Goal: Communication & Community: Answer question/provide support

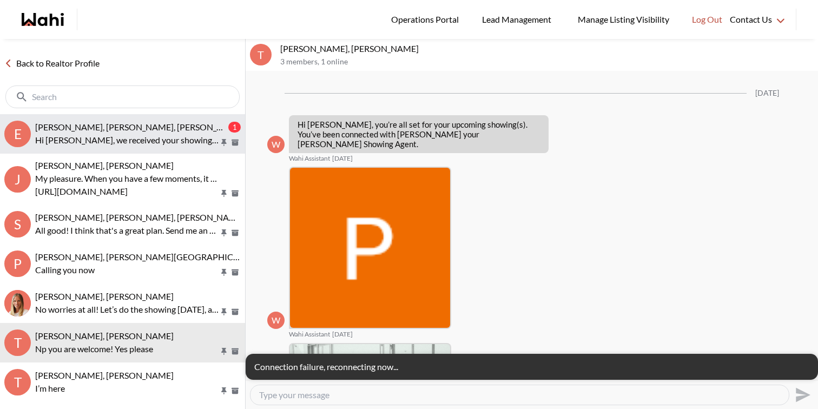
scroll to position [1632, 0]
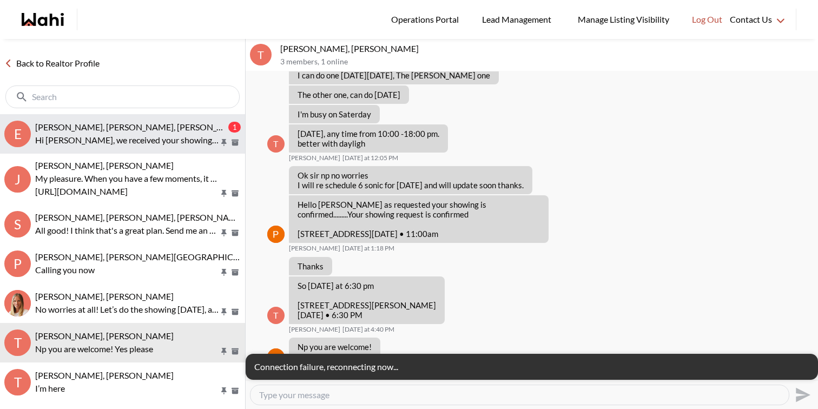
click at [167, 132] on div "[PERSON_NAME], [PERSON_NAME], [PERSON_NAME] 1 Hi [PERSON_NAME], we received you…" at bounding box center [138, 134] width 206 height 25
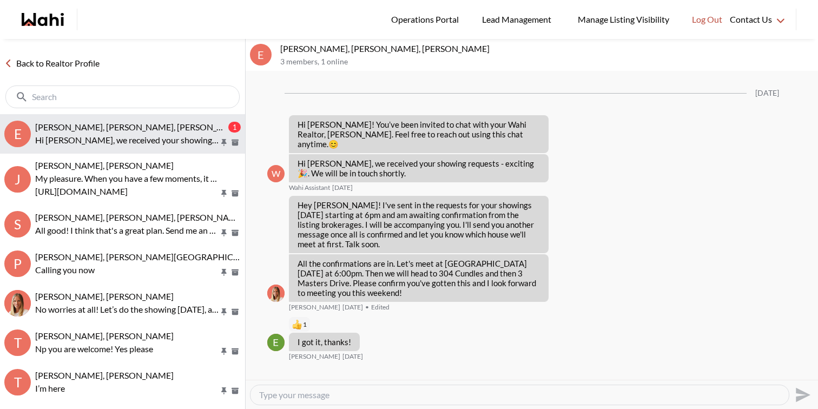
scroll to position [1545, 0]
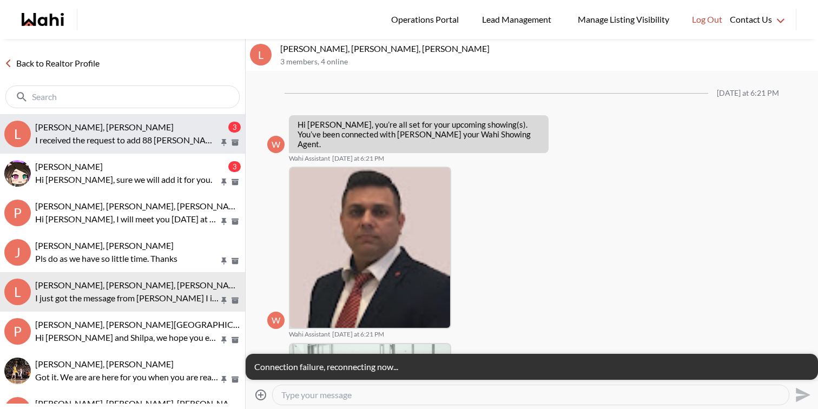
scroll to position [463, 0]
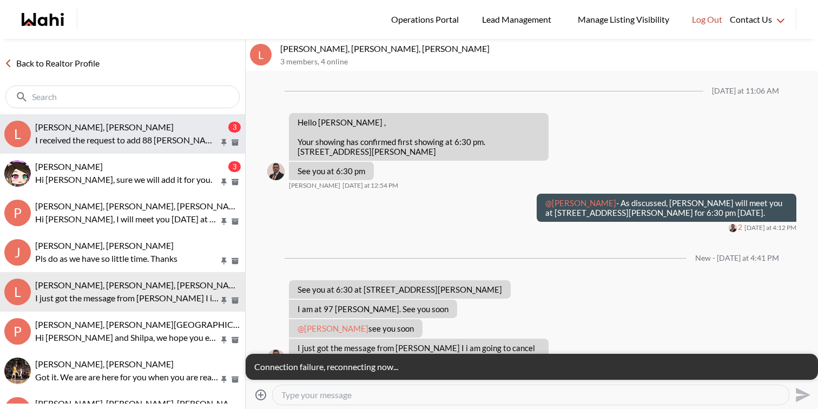
click at [139, 120] on button "l liuhong chen, Alicia, Faraz 3 I received the request to add 88 Decorso #71. I…" at bounding box center [122, 133] width 245 height 39
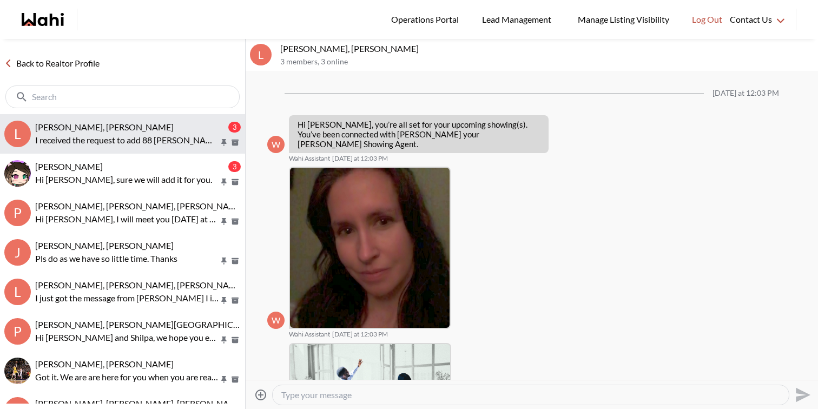
scroll to position [380, 0]
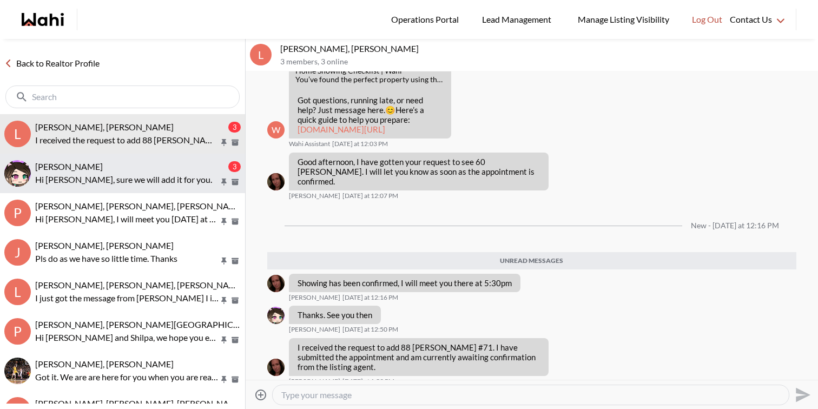
click at [135, 164] on div "[PERSON_NAME]" at bounding box center [130, 166] width 191 height 11
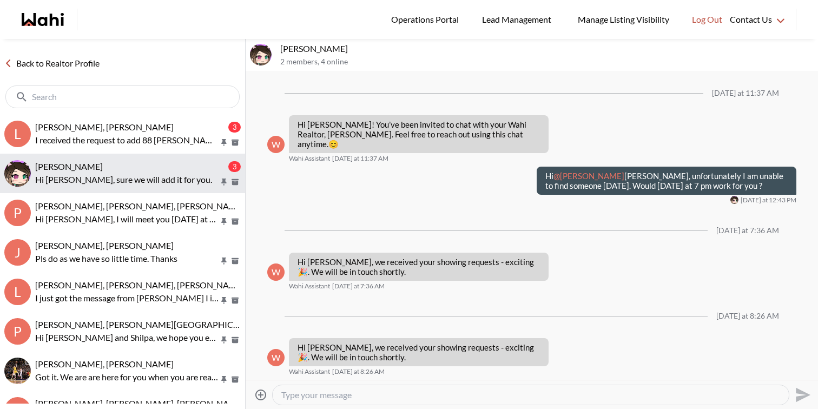
scroll to position [1841, 0]
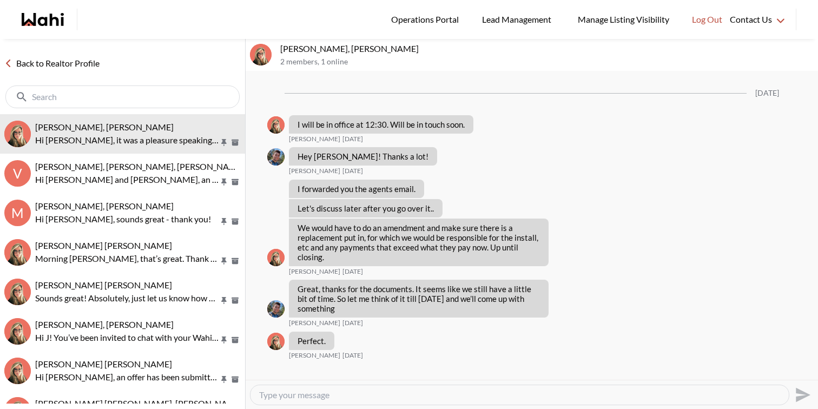
scroll to position [1937, 0]
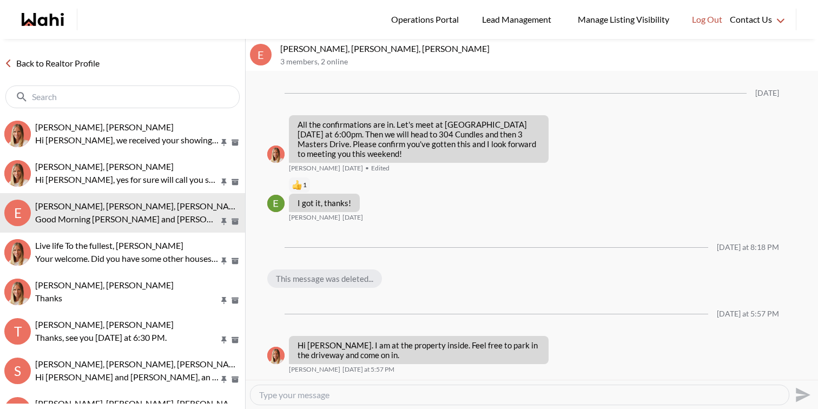
scroll to position [1563, 0]
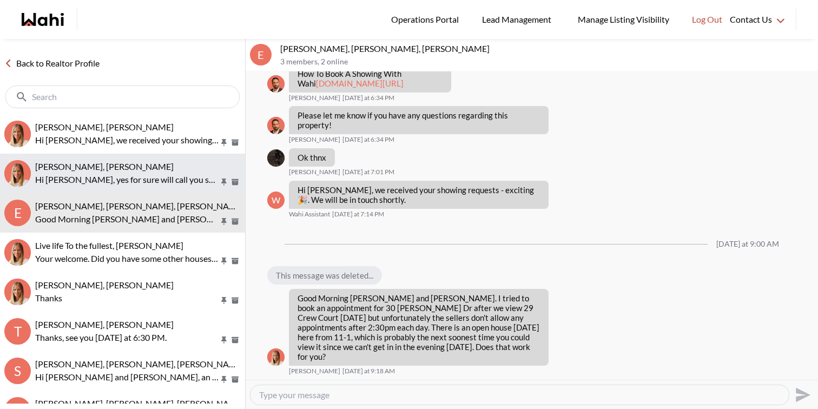
click at [181, 167] on div "[PERSON_NAME], [PERSON_NAME]" at bounding box center [138, 166] width 206 height 11
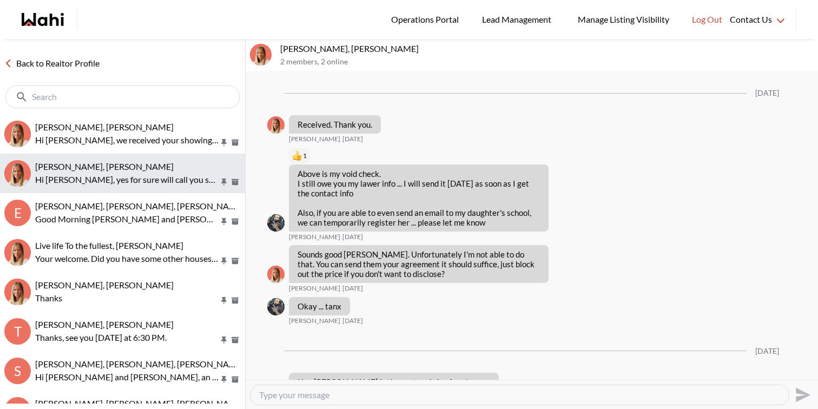
scroll to position [1039, 0]
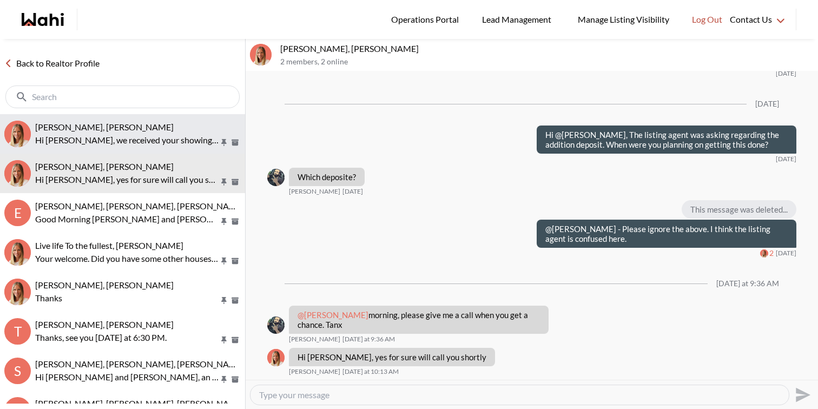
click at [169, 121] on button "Tanya Fita, Michelle Hi Tanya, we received your showing requests - exciting 🎉 .…" at bounding box center [122, 133] width 245 height 39
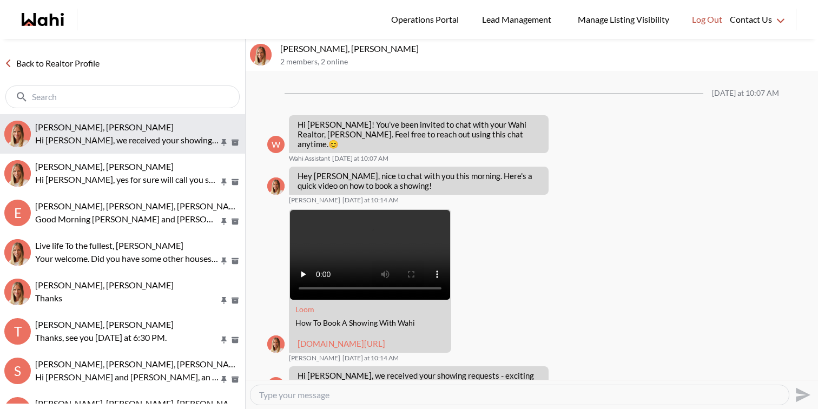
scroll to position [38, 0]
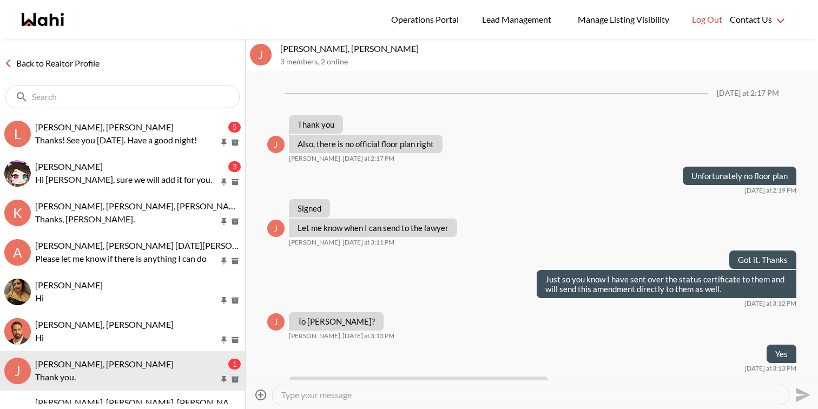
scroll to position [1096, 0]
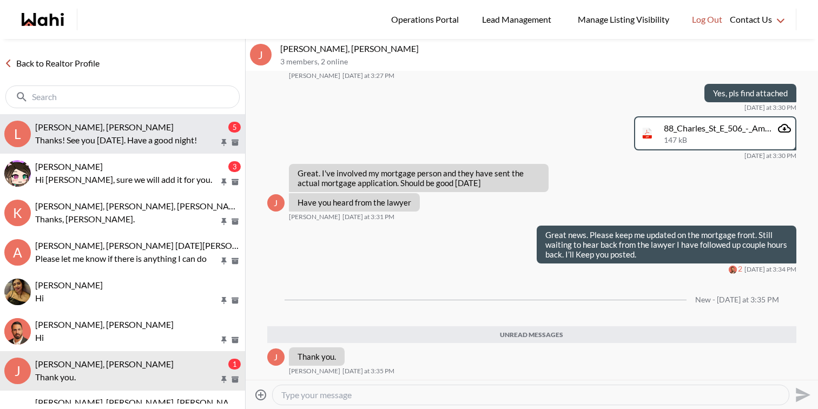
click at [123, 122] on span "[PERSON_NAME], [PERSON_NAME]" at bounding box center [104, 127] width 138 height 10
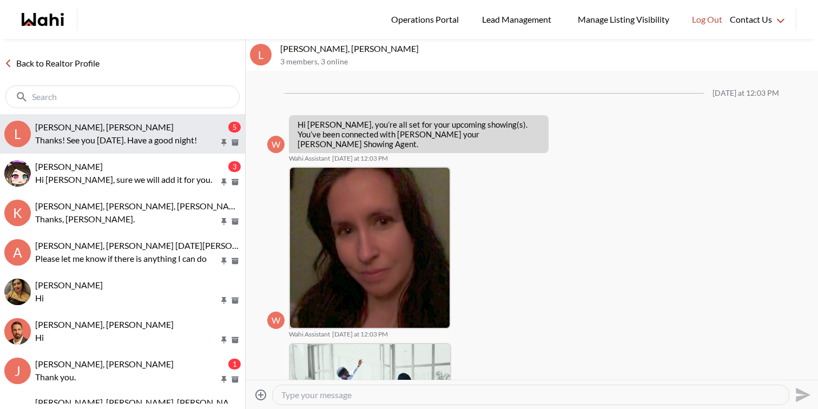
scroll to position [442, 0]
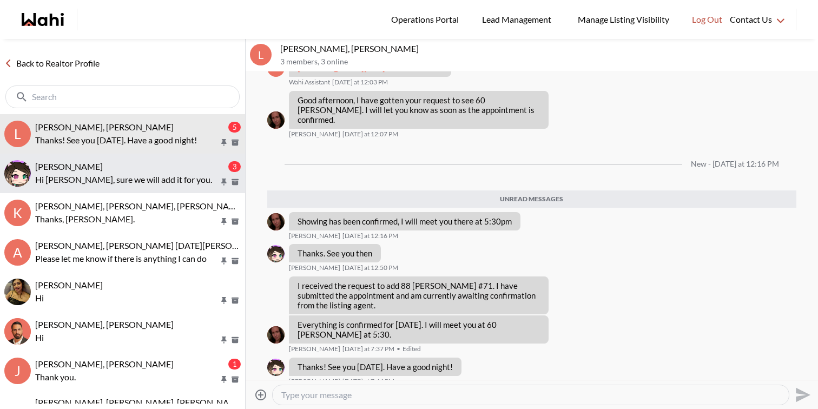
click at [122, 174] on p "Hi [PERSON_NAME], sure we will add it for you." at bounding box center [127, 179] width 184 height 13
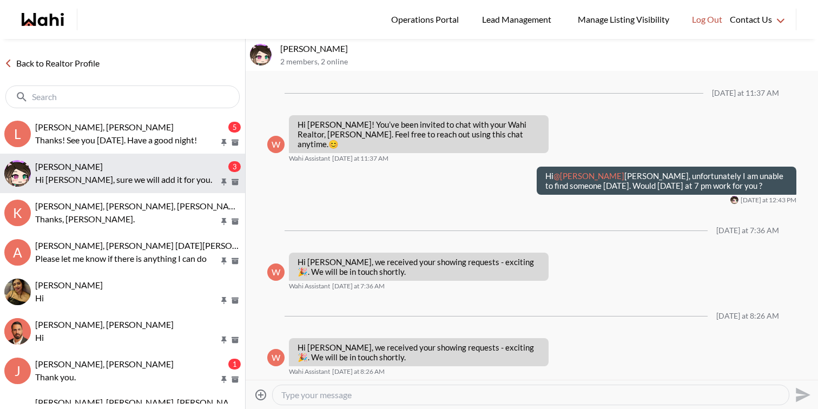
scroll to position [1841, 0]
